Goal: Obtain resource: Download file/media

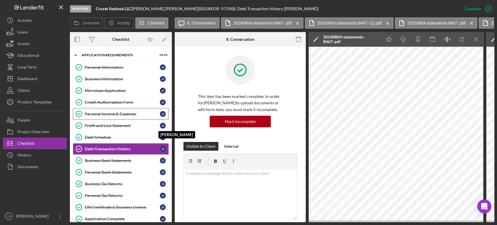
scroll to position [1198, 0]
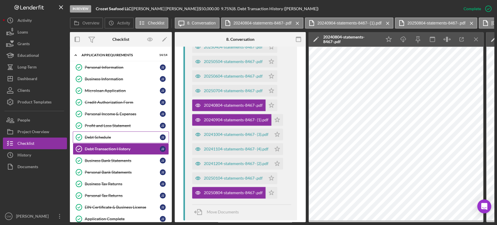
click at [113, 135] on div "Debt Schedule" at bounding box center [122, 137] width 75 height 5
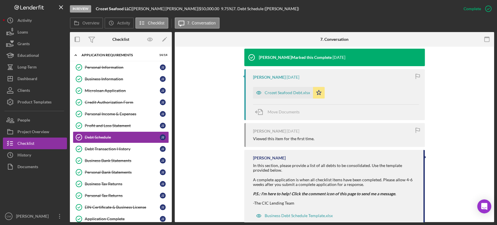
scroll to position [194, 0]
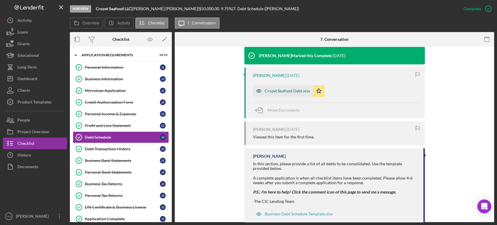
click at [258, 90] on icon "button" at bounding box center [259, 91] width 12 height 12
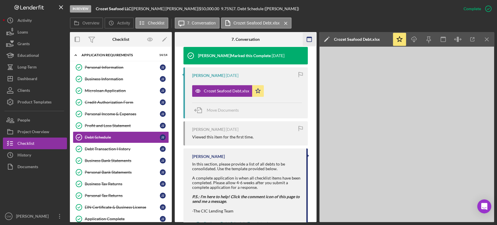
click at [310, 37] on g "button" at bounding box center [309, 39] width 5 height 5
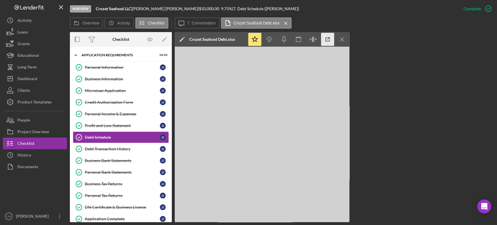
click at [327, 36] on icon "button" at bounding box center [327, 39] width 13 height 13
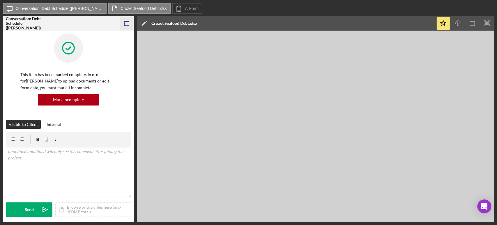
click at [126, 23] on icon "button" at bounding box center [126, 23] width 13 height 13
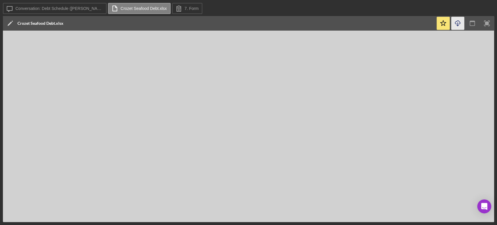
click at [461, 24] on icon "Icon/Download" at bounding box center [458, 23] width 13 height 13
